Goal: Task Accomplishment & Management: Manage account settings

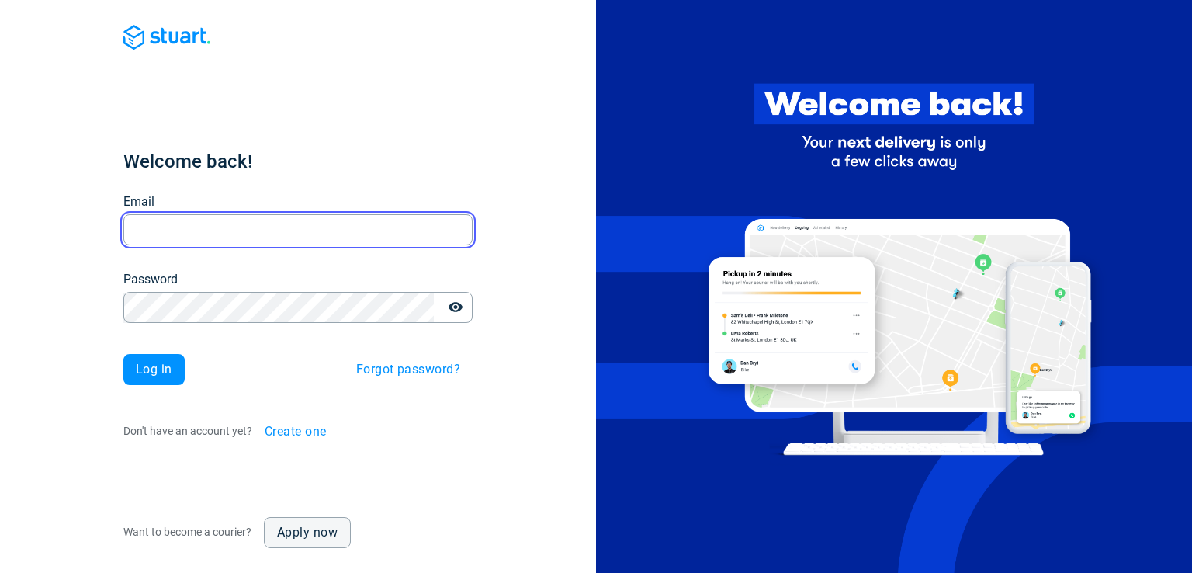
click at [254, 227] on input "Email" at bounding box center [297, 230] width 349 height 30
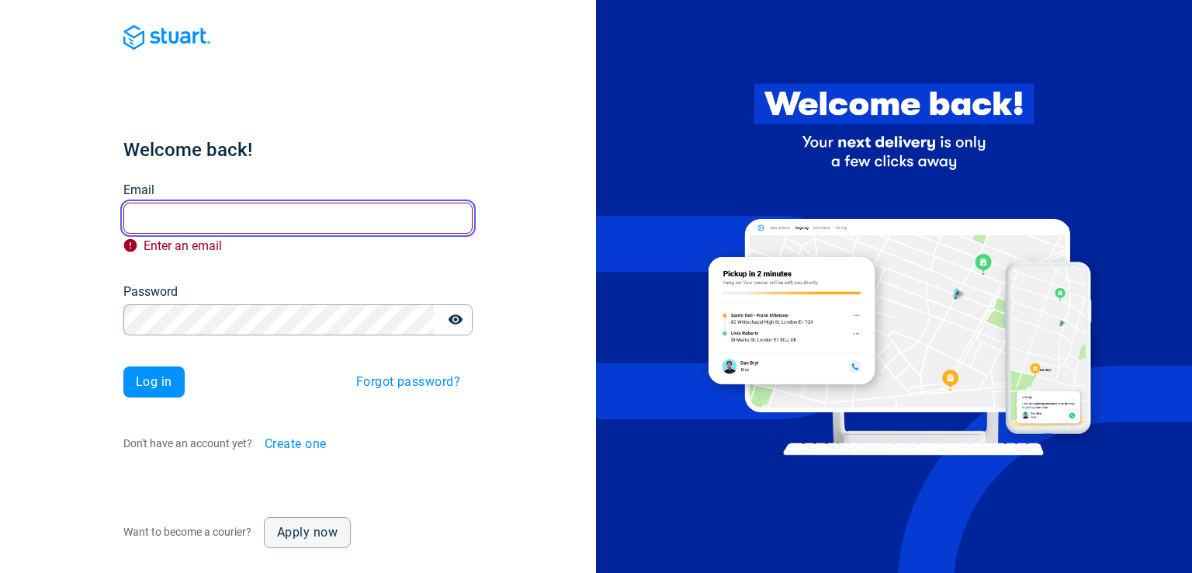
type input "[EMAIL_ADDRESS][DOMAIN_NAME]"
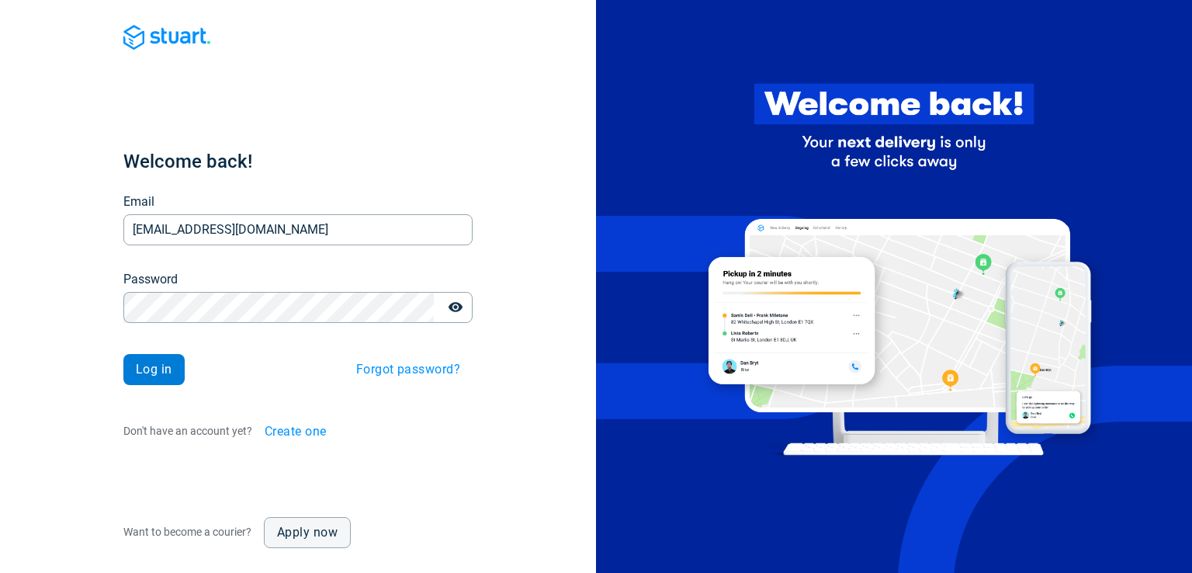
click at [160, 364] on span "Log in" at bounding box center [154, 369] width 36 height 12
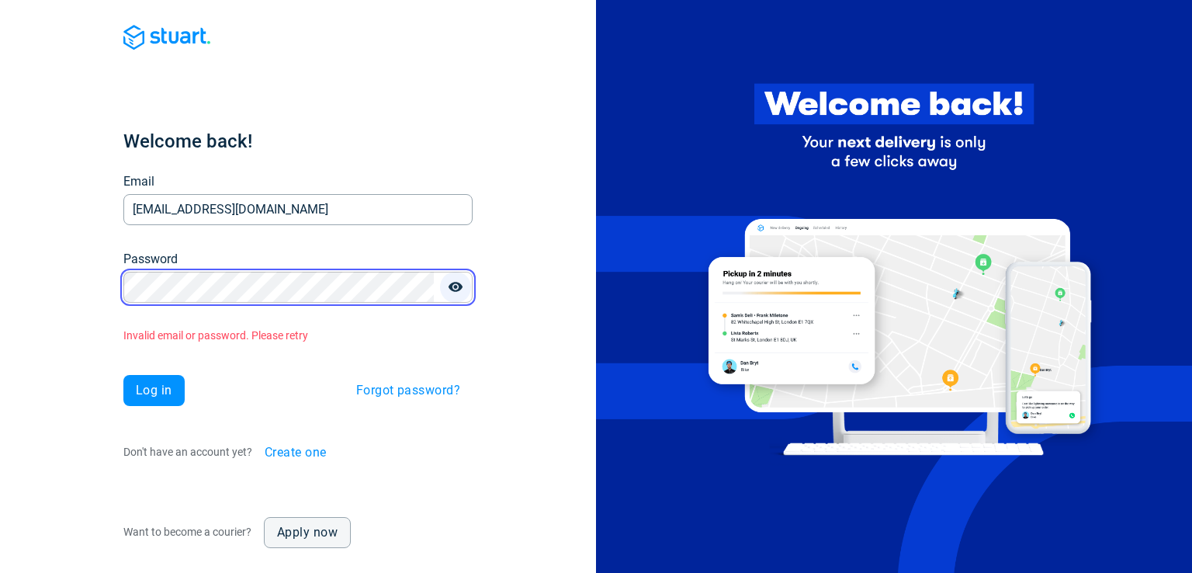
click at [454, 280] on icon "button" at bounding box center [456, 287] width 16 height 16
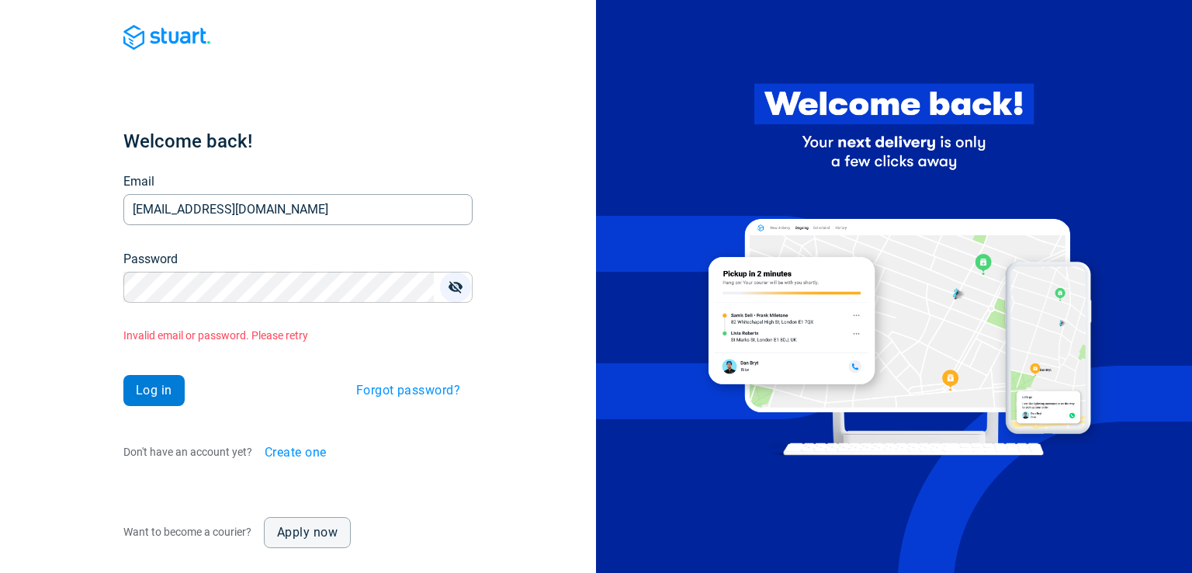
click at [153, 377] on button "Log in" at bounding box center [153, 390] width 61 height 31
click at [497, 333] on div "Welcome back! Email [EMAIL_ADDRESS][DOMAIN_NAME] Email Password Password Invali…" at bounding box center [298, 286] width 596 height 573
